Goal: Information Seeking & Learning: Learn about a topic

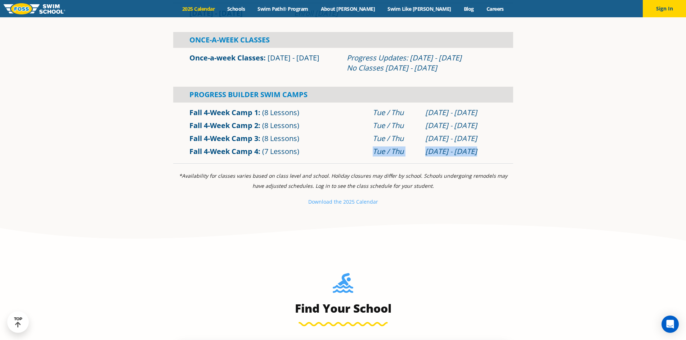
drag, startPoint x: 487, startPoint y: 149, endPoint x: 359, endPoint y: 161, distance: 129.2
click at [359, 161] on div "Fall 4-Week Camp 1 (8 Lessons) Tue / [DATE] - [DATE]" at bounding box center [343, 132] width 340 height 59
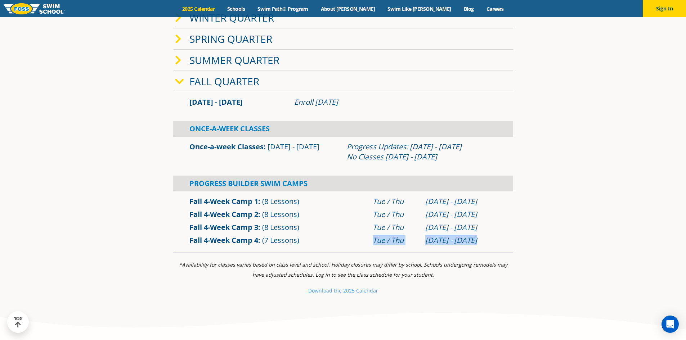
scroll to position [216, 0]
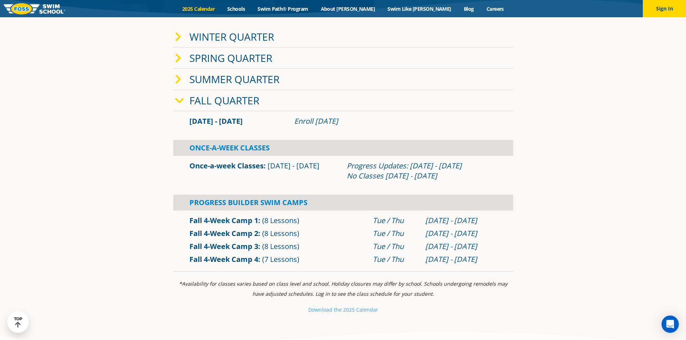
click at [458, 165] on div "Progress Updates: [DATE] - [DATE] No Classes [DATE] - [DATE]" at bounding box center [422, 171] width 150 height 20
click at [439, 243] on div "[DATE] - [DATE]" at bounding box center [461, 247] width 72 height 10
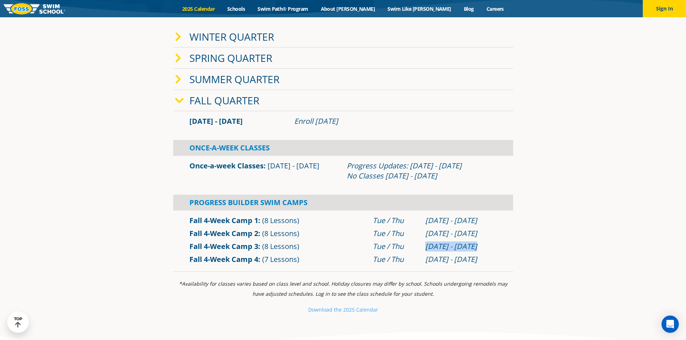
click at [439, 243] on div "[DATE] - [DATE]" at bounding box center [461, 247] width 72 height 10
click at [455, 255] on div "[DATE] - [DATE]" at bounding box center [461, 260] width 72 height 10
click at [455, 245] on div "[DATE] - [DATE]" at bounding box center [461, 247] width 72 height 10
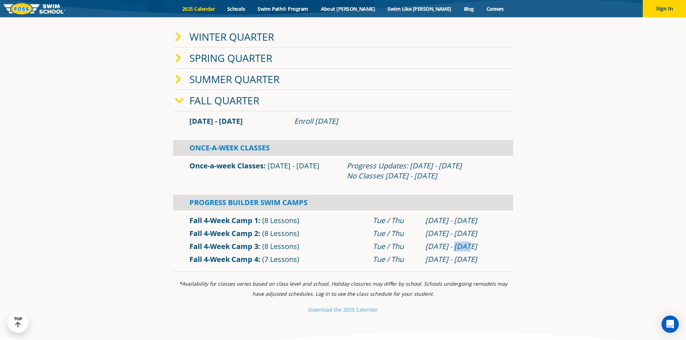
click at [455, 245] on div "[DATE] - [DATE]" at bounding box center [461, 247] width 72 height 10
